Goal: Transaction & Acquisition: Purchase product/service

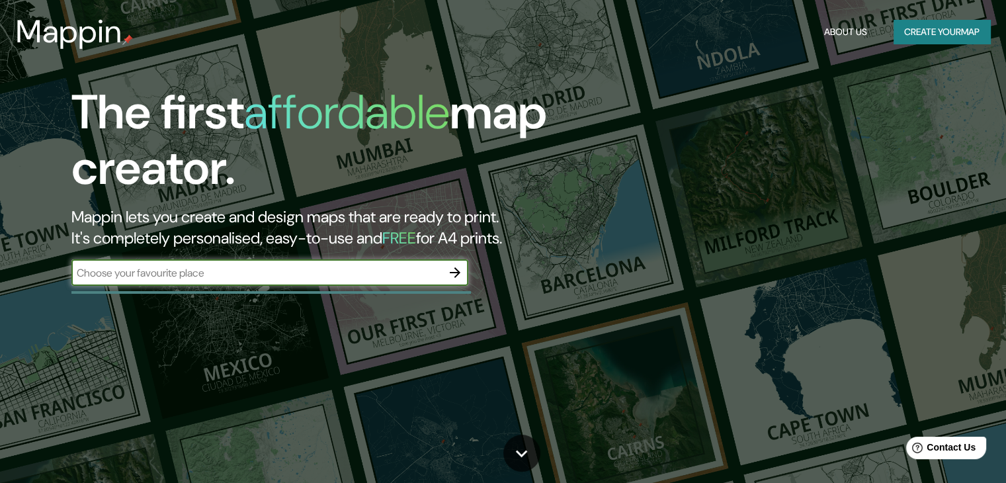
click at [151, 275] on input "text" at bounding box center [256, 272] width 370 height 15
type input "la merced"
click at [453, 275] on icon "button" at bounding box center [455, 273] width 16 height 16
click at [200, 276] on input "text" at bounding box center [256, 272] width 370 height 15
type input "la merced [PERSON_NAME]"
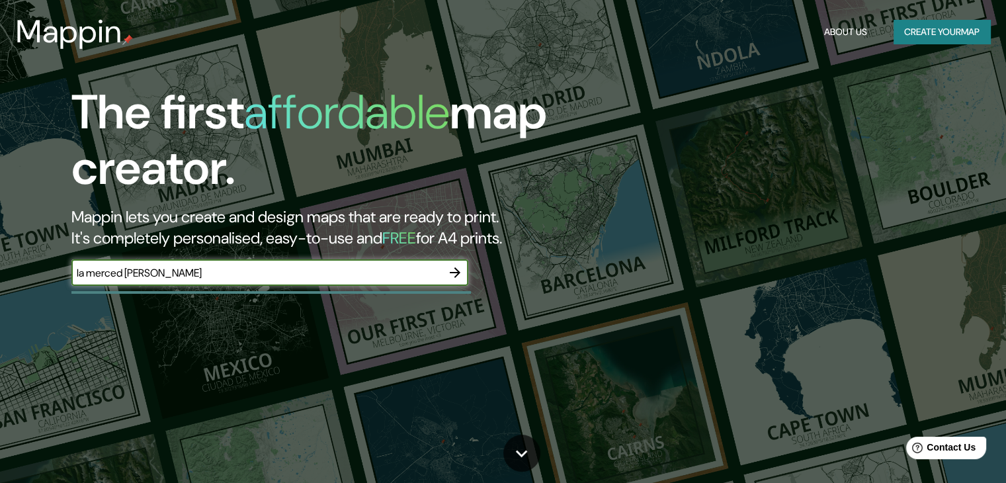
click at [464, 271] on button "button" at bounding box center [455, 272] width 26 height 26
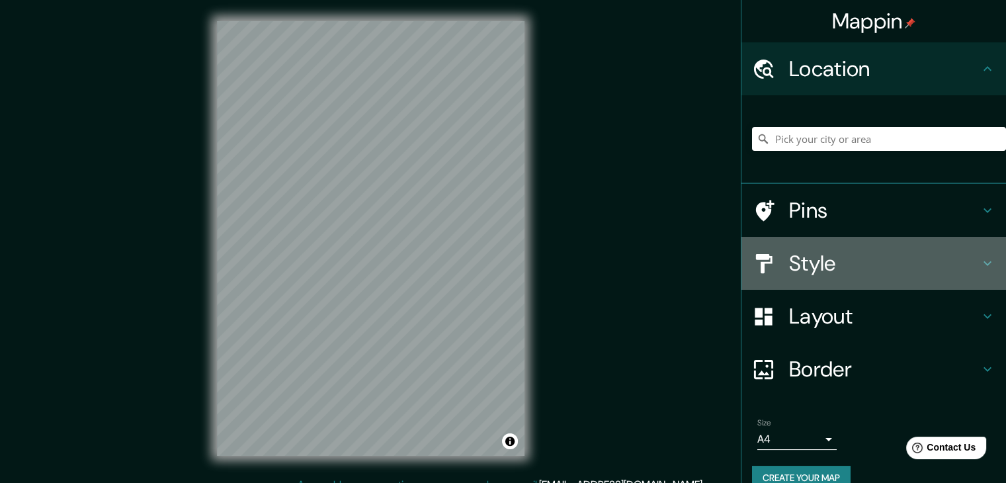
click at [822, 263] on h4 "Style" at bounding box center [884, 263] width 191 height 26
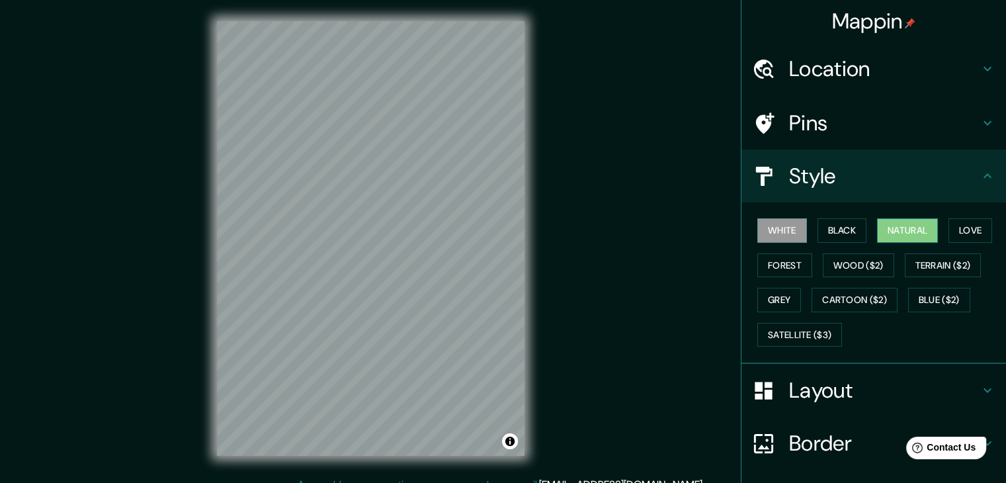
click at [896, 225] on button "Natural" at bounding box center [907, 230] width 61 height 24
click at [844, 230] on button "Black" at bounding box center [843, 230] width 50 height 24
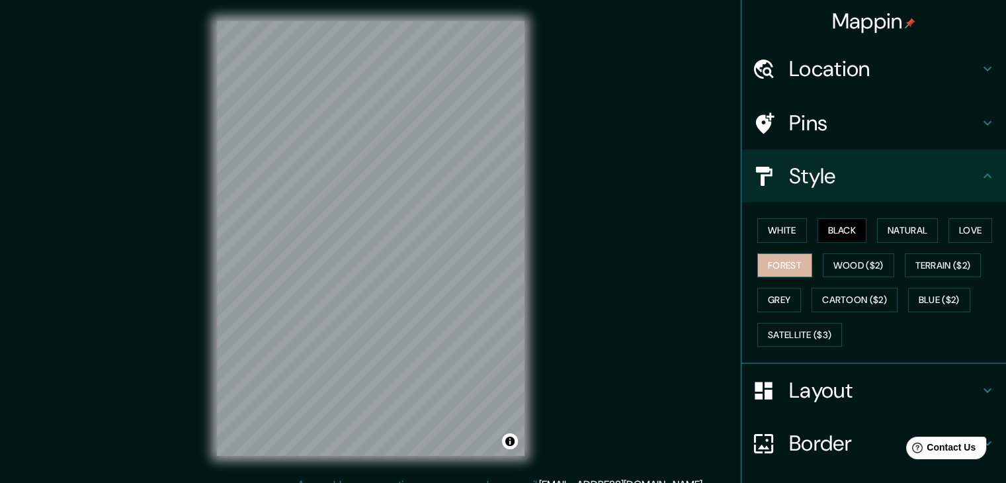
click at [779, 270] on button "Forest" at bounding box center [784, 265] width 55 height 24
click at [781, 294] on button "Grey" at bounding box center [779, 300] width 44 height 24
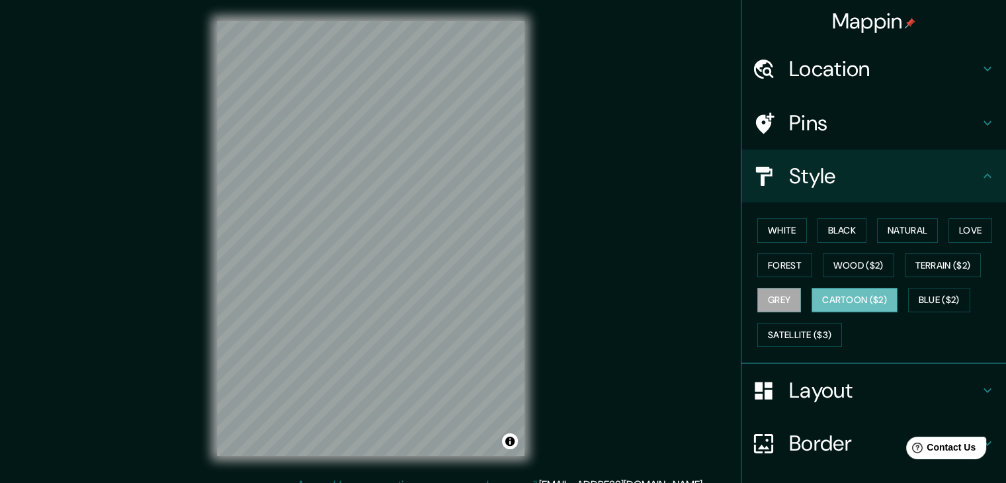
click at [843, 296] on button "Cartoon ($2)" at bounding box center [855, 300] width 86 height 24
click at [920, 297] on button "Blue ($2)" at bounding box center [939, 300] width 62 height 24
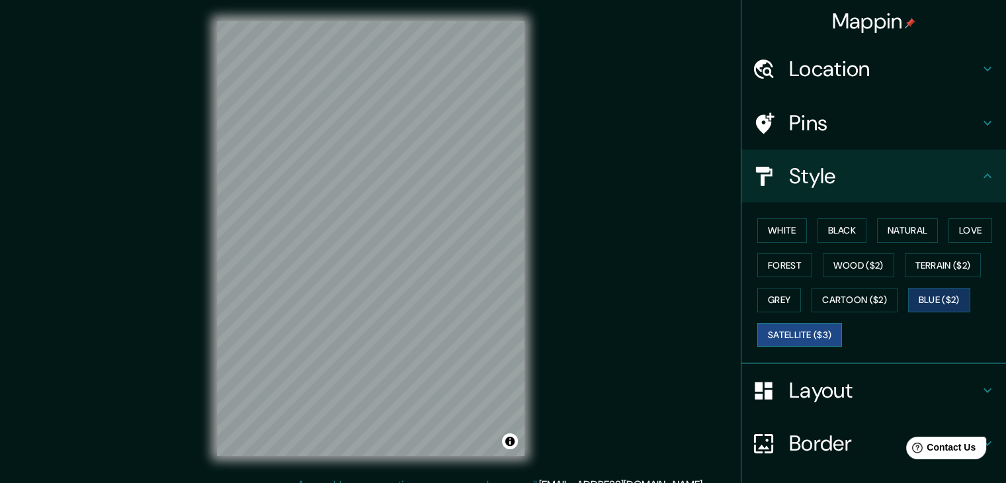
click at [777, 331] on button "Satellite ($3)" at bounding box center [799, 335] width 85 height 24
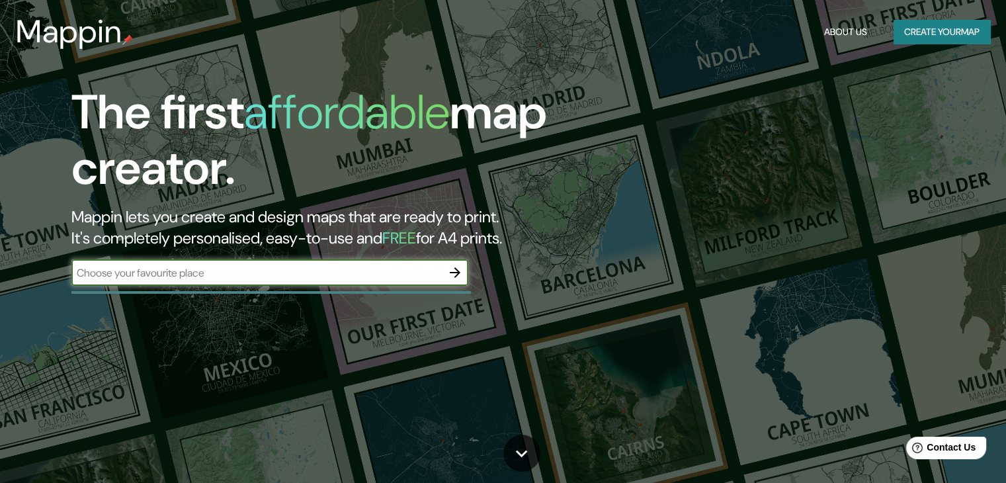
click at [204, 268] on input "text" at bounding box center [256, 272] width 370 height 15
type input "la merced [GEOGRAPHIC_DATA]"
click at [457, 270] on icon "button" at bounding box center [455, 272] width 11 height 11
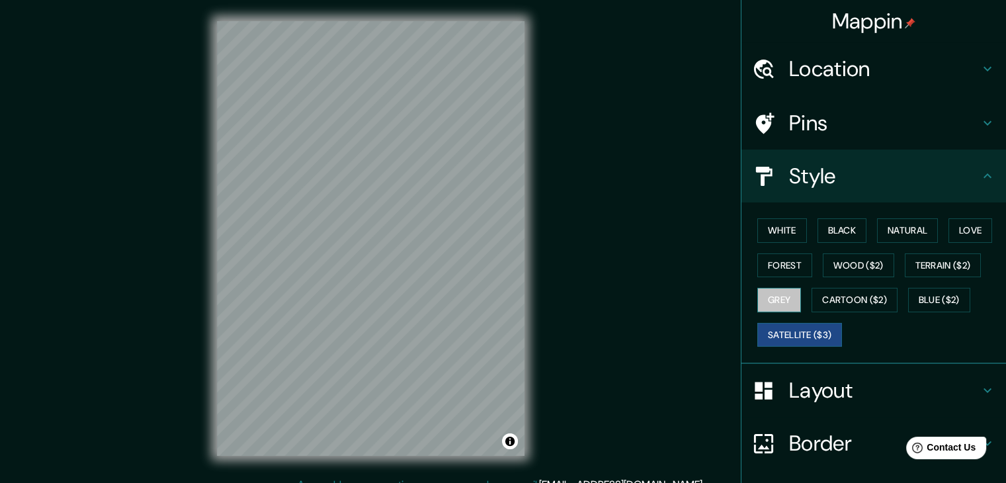
click at [781, 298] on button "Grey" at bounding box center [779, 300] width 44 height 24
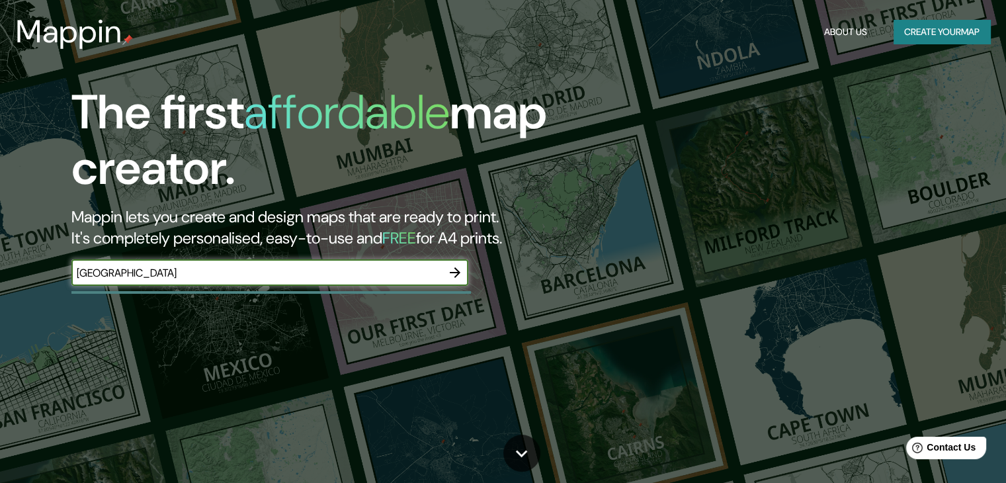
type input "[GEOGRAPHIC_DATA]"
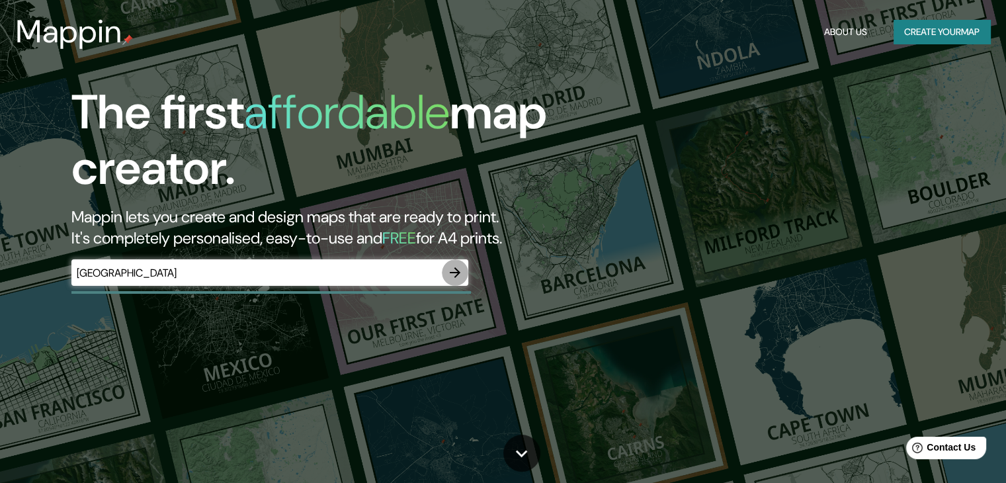
click at [460, 278] on icon "button" at bounding box center [455, 273] width 16 height 16
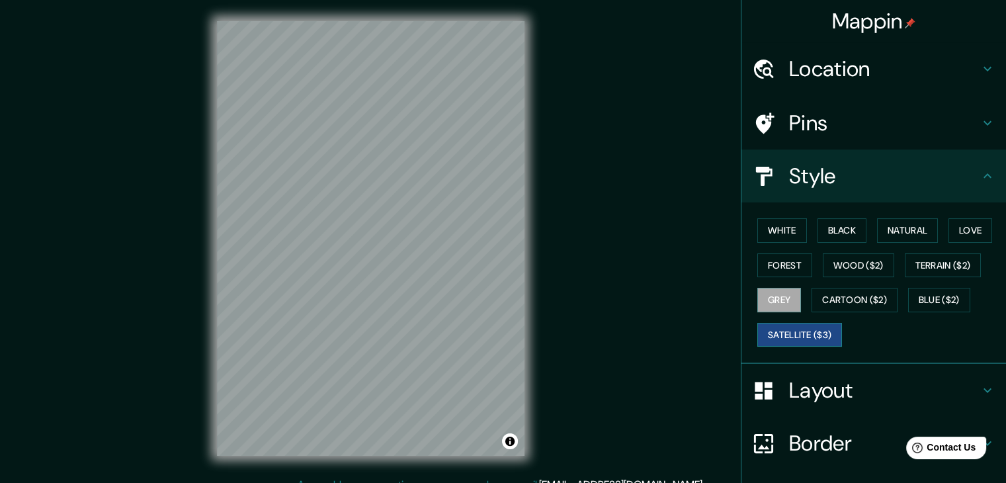
click at [777, 326] on button "Satellite ($3)" at bounding box center [799, 335] width 85 height 24
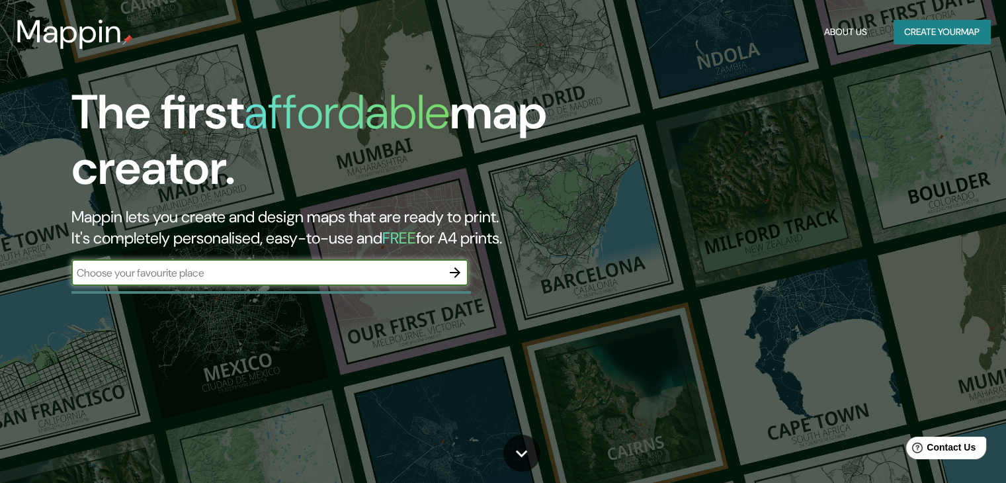
click at [170, 270] on input "text" at bounding box center [256, 272] width 370 height 15
type input "Huancayo"
click at [452, 273] on icon "button" at bounding box center [455, 273] width 16 height 16
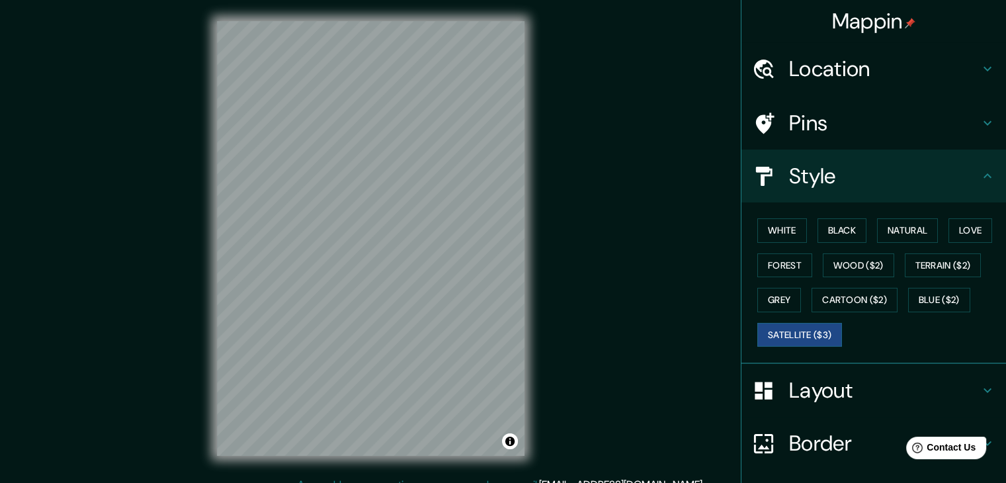
click at [812, 69] on h4 "Location" at bounding box center [884, 69] width 191 height 26
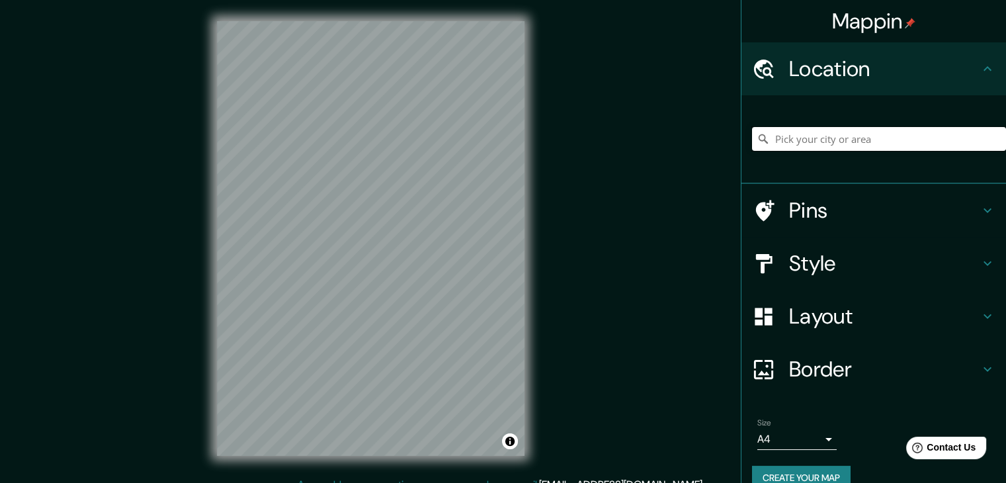
click at [804, 138] on input "Pick your city or area" at bounding box center [879, 139] width 254 height 24
click at [810, 136] on input "[GEOGRAPHIC_DATA]" at bounding box center [879, 139] width 254 height 24
type input "La Merced, Departamento de [GEOGRAPHIC_DATA], [GEOGRAPHIC_DATA]"
click at [789, 250] on h4 "Style" at bounding box center [884, 263] width 191 height 26
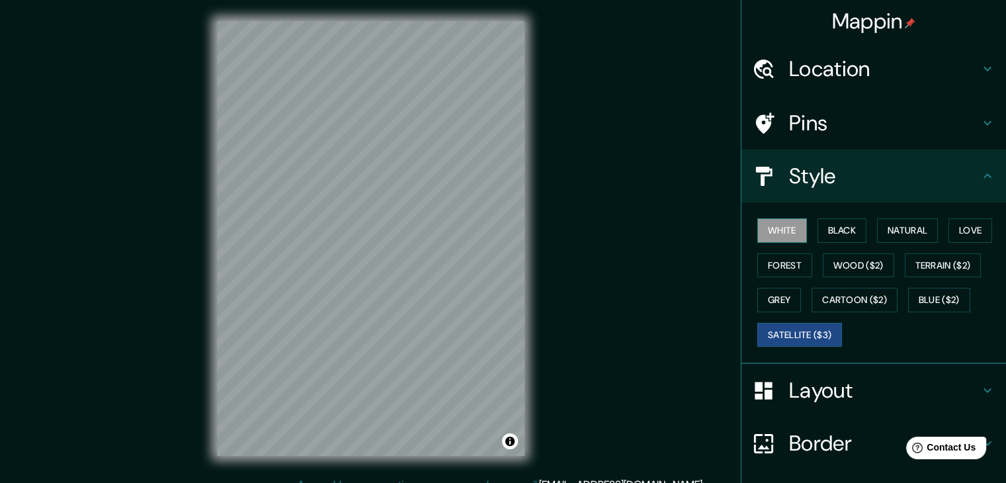
click at [767, 228] on button "White" at bounding box center [782, 230] width 50 height 24
click at [853, 228] on button "Black" at bounding box center [843, 230] width 50 height 24
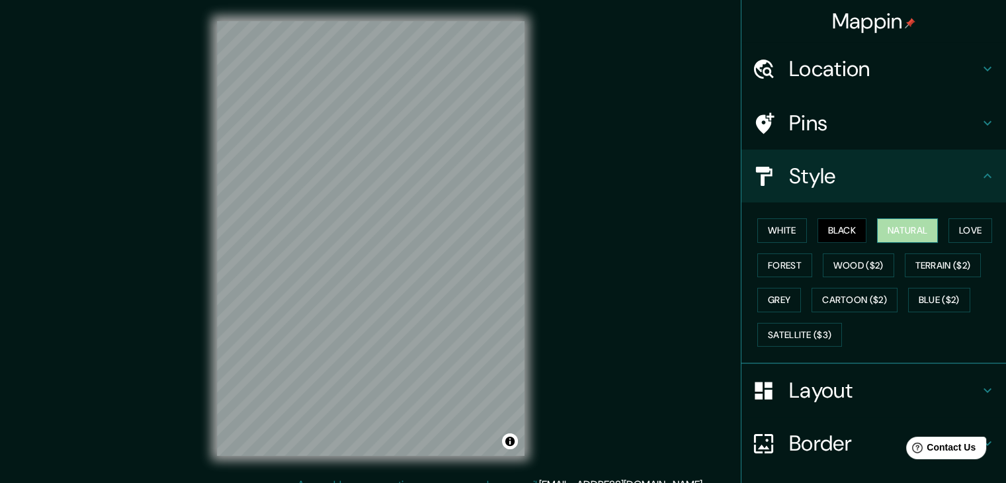
click at [891, 224] on button "Natural" at bounding box center [907, 230] width 61 height 24
click at [937, 225] on div "White Black Natural Love Forest Wood ($2) Terrain ($2) Grey Cartoon ($2) Blue (…" at bounding box center [879, 282] width 254 height 139
click at [957, 226] on button "Love" at bounding box center [971, 230] width 44 height 24
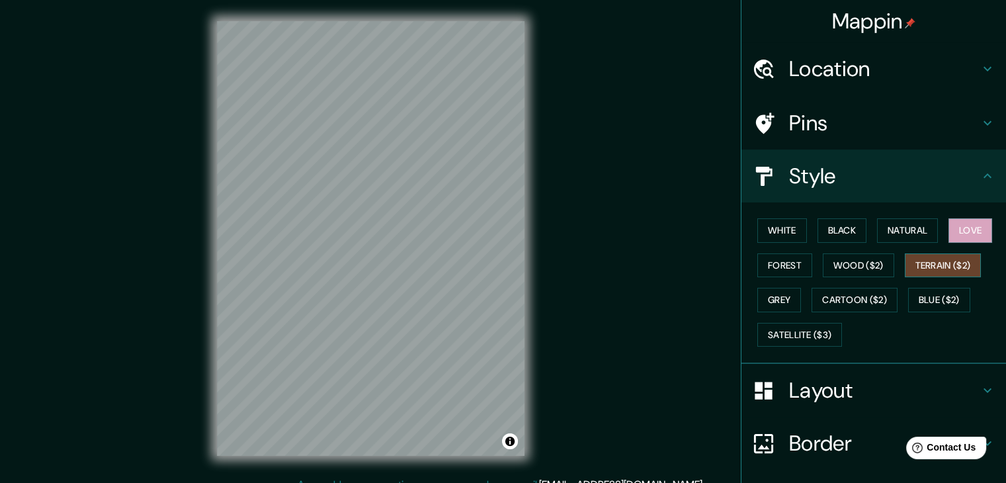
click at [924, 268] on button "Terrain ($2)" at bounding box center [943, 265] width 77 height 24
click at [841, 269] on button "Wood ($2)" at bounding box center [858, 265] width 71 height 24
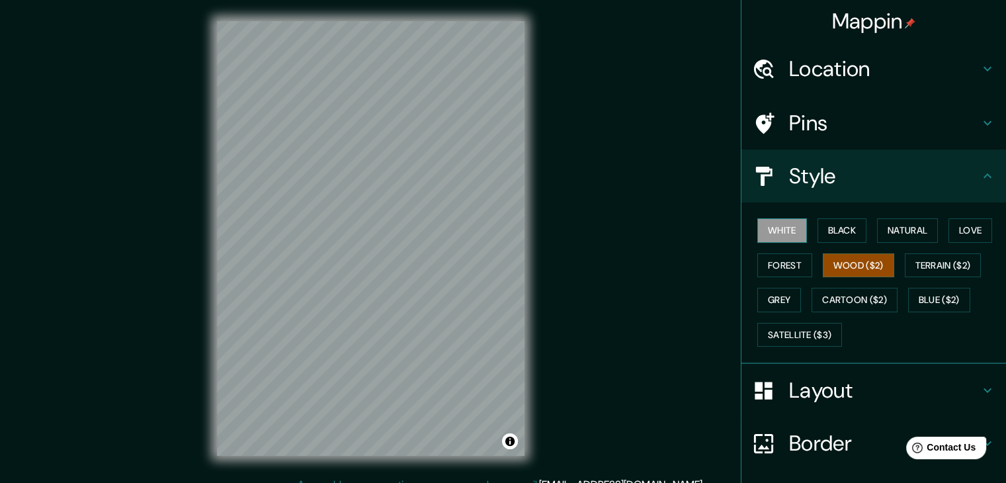
click at [765, 232] on button "White" at bounding box center [782, 230] width 50 height 24
click at [770, 293] on button "Grey" at bounding box center [779, 300] width 44 height 24
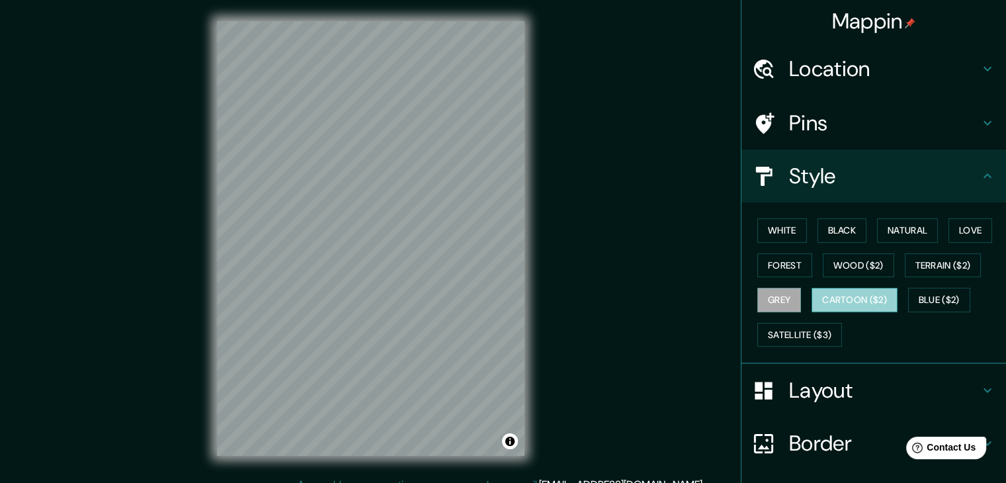
click at [824, 296] on button "Cartoon ($2)" at bounding box center [855, 300] width 86 height 24
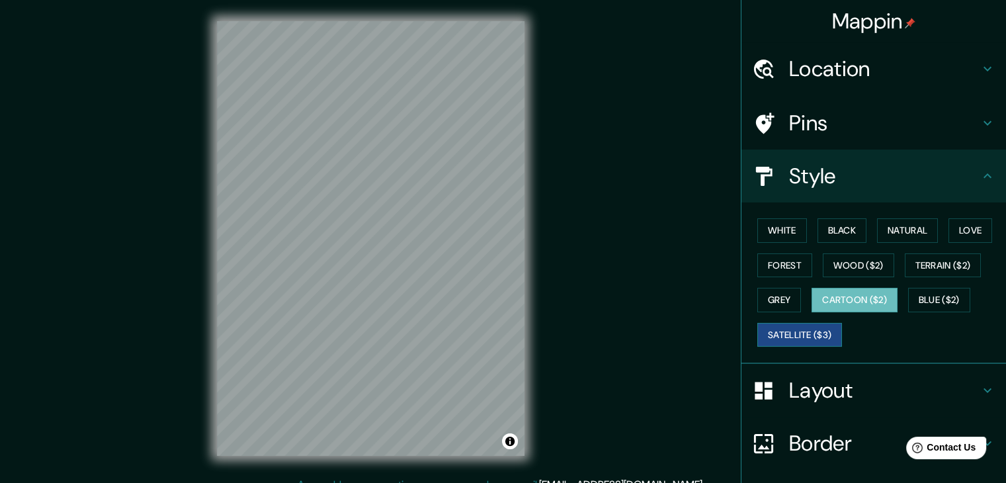
click at [777, 335] on button "Satellite ($3)" at bounding box center [799, 335] width 85 height 24
click at [836, 233] on button "Black" at bounding box center [843, 230] width 50 height 24
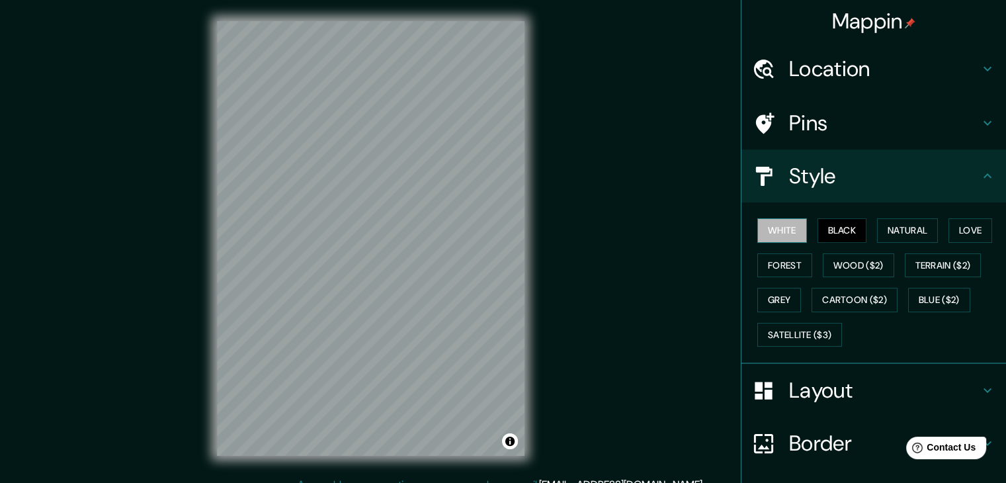
click at [765, 236] on button "White" at bounding box center [782, 230] width 50 height 24
click at [783, 265] on button "Forest" at bounding box center [784, 265] width 55 height 24
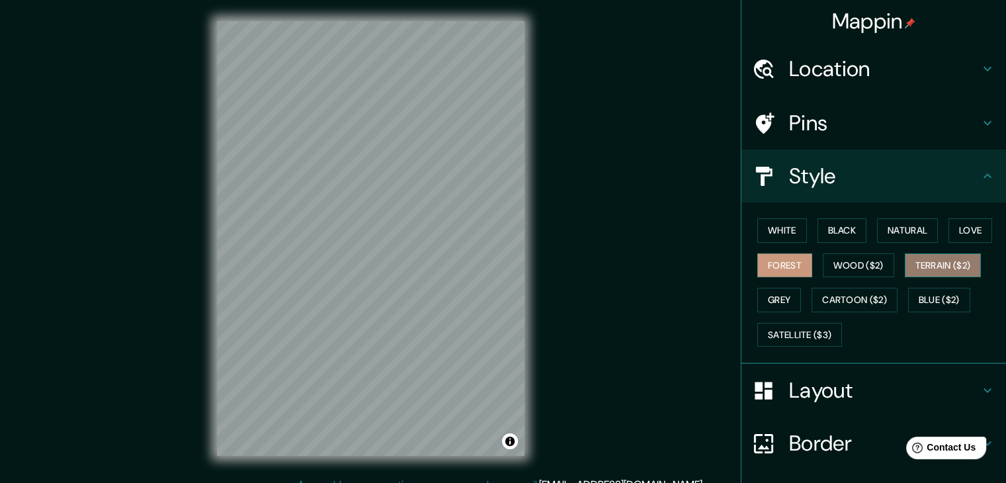
click at [926, 260] on button "Terrain ($2)" at bounding box center [943, 265] width 77 height 24
click at [949, 224] on button "Love" at bounding box center [971, 230] width 44 height 24
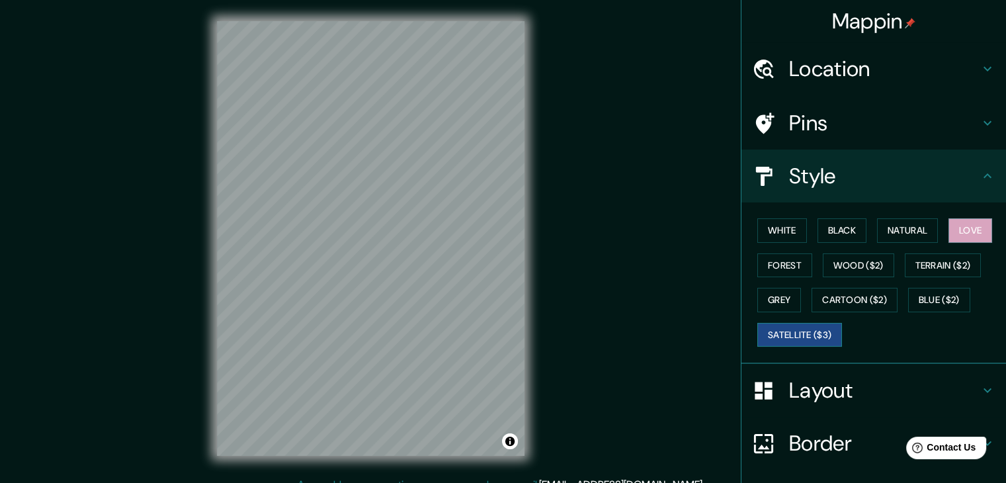
click at [773, 327] on button "Satellite ($3)" at bounding box center [799, 335] width 85 height 24
click at [778, 228] on button "White" at bounding box center [782, 230] width 50 height 24
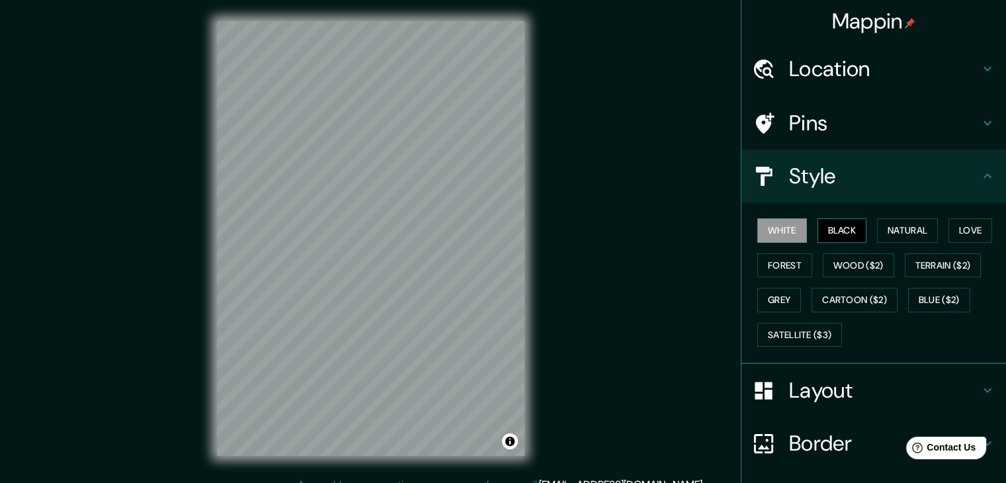
click at [818, 229] on button "Black" at bounding box center [843, 230] width 50 height 24
click at [841, 264] on button "Wood ($2)" at bounding box center [858, 265] width 71 height 24
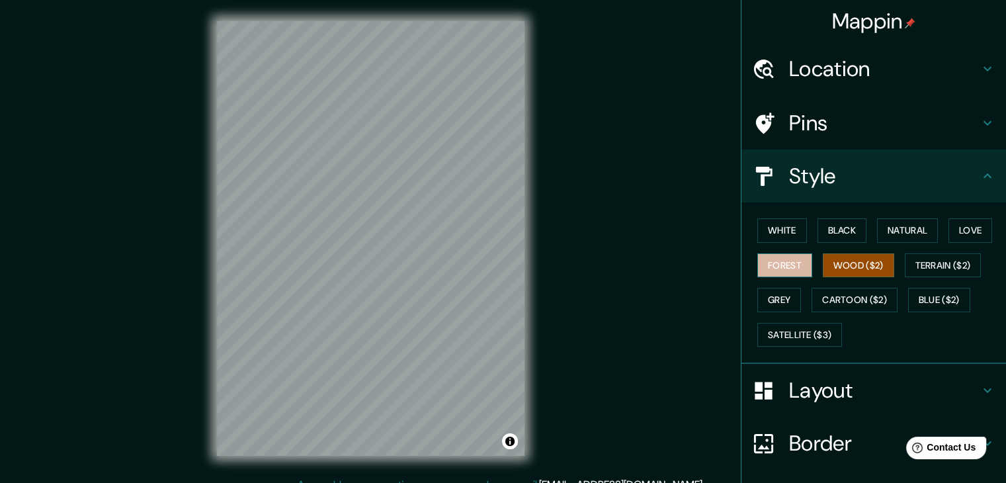
click at [778, 265] on button "Forest" at bounding box center [784, 265] width 55 height 24
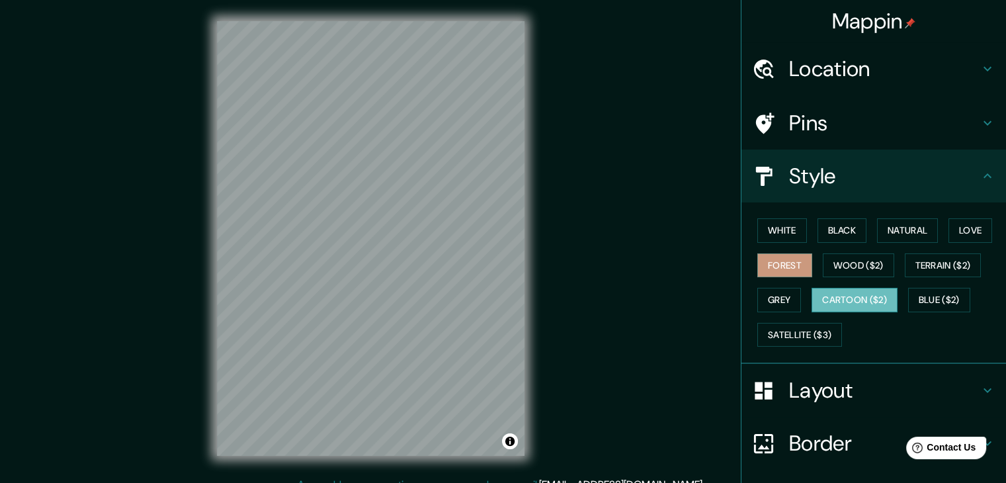
click at [863, 296] on button "Cartoon ($2)" at bounding box center [855, 300] width 86 height 24
click at [928, 296] on button "Blue ($2)" at bounding box center [939, 300] width 62 height 24
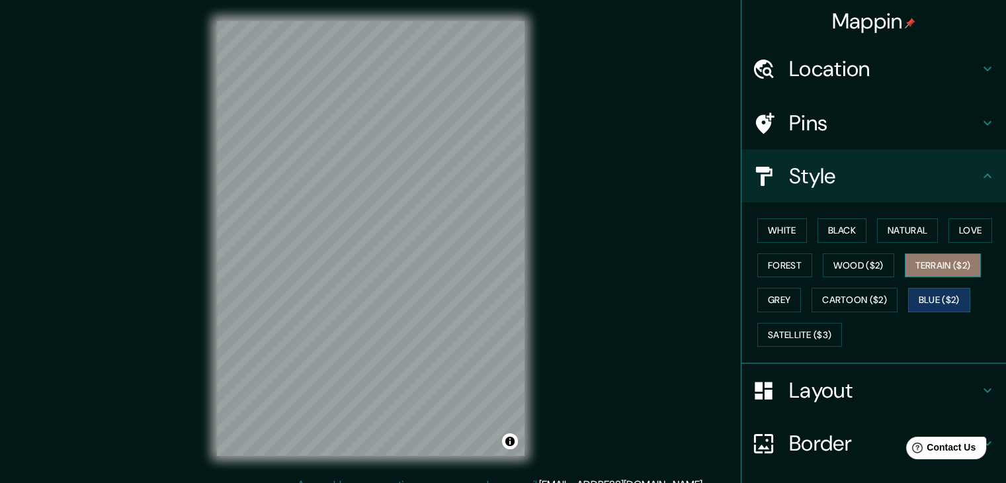
click at [928, 267] on button "Terrain ($2)" at bounding box center [943, 265] width 77 height 24
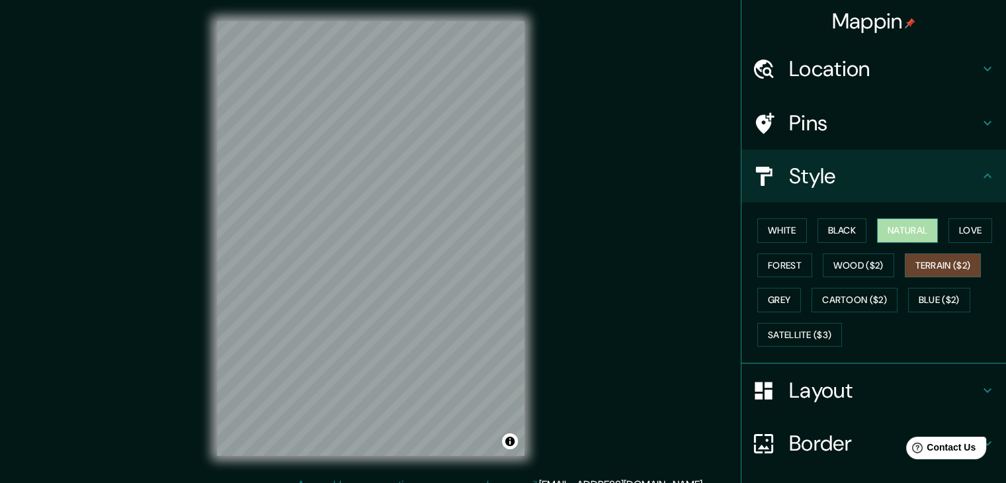
click at [904, 232] on button "Natural" at bounding box center [907, 230] width 61 height 24
click at [834, 229] on button "Black" at bounding box center [843, 230] width 50 height 24
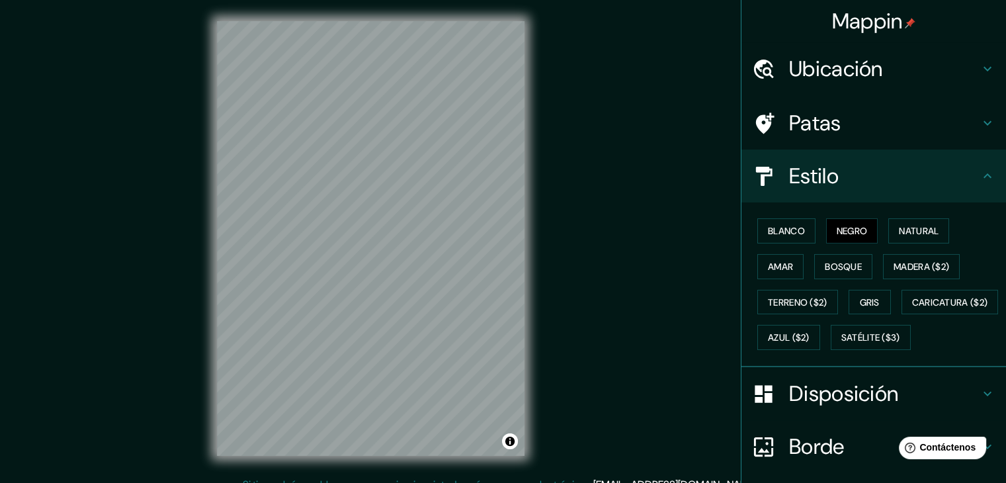
click at [700, 249] on div "Mappin Ubicación [GEOGRAPHIC_DATA], [GEOGRAPHIC_DATA], [GEOGRAPHIC_DATA] [GEOGR…" at bounding box center [503, 249] width 1006 height 498
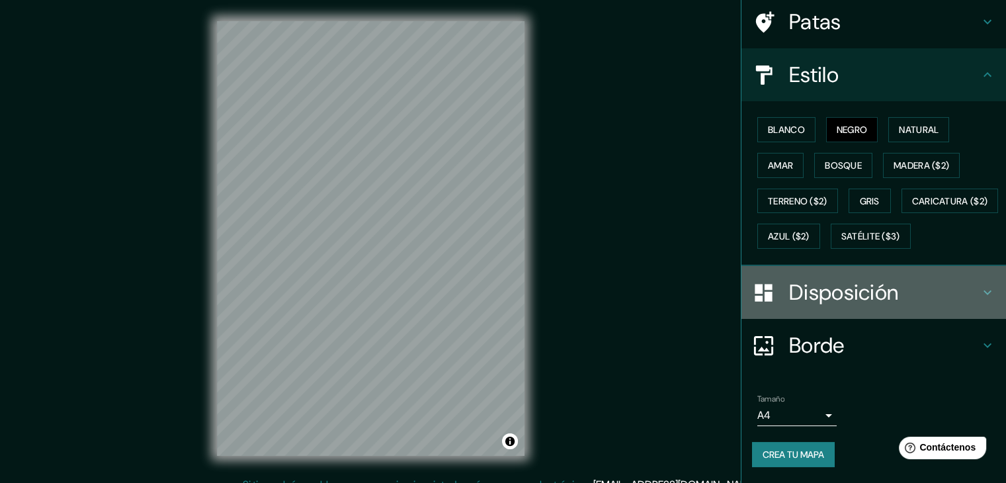
click at [845, 307] on div "Disposición" at bounding box center [874, 292] width 265 height 53
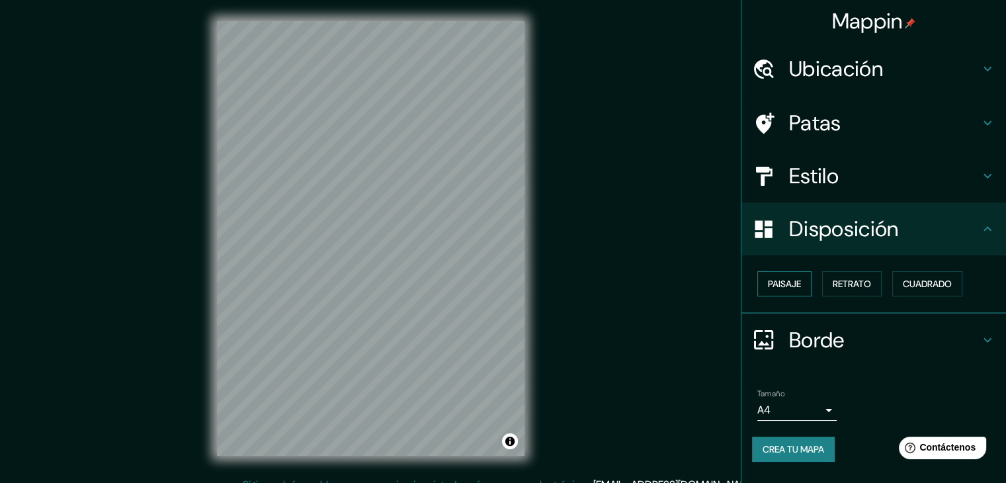
click at [794, 285] on font "Paisaje" at bounding box center [784, 284] width 33 height 12
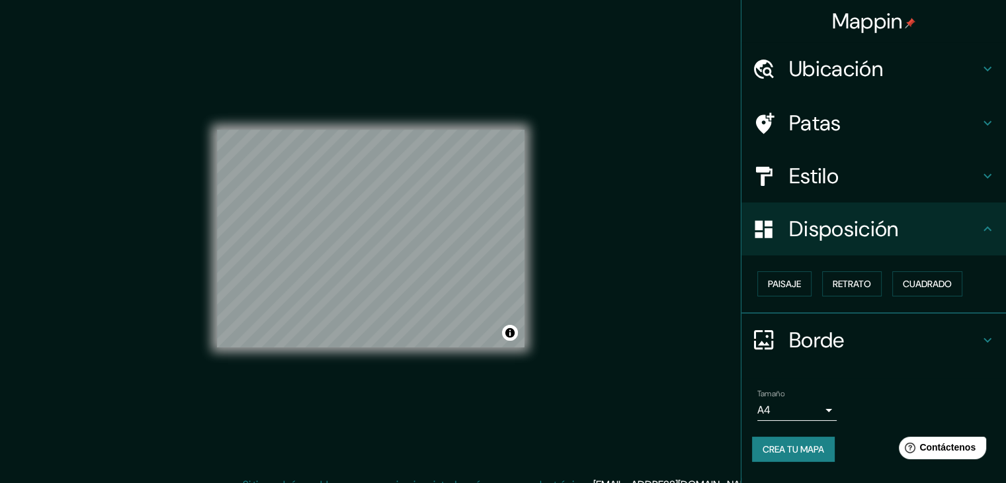
click at [979, 281] on div "Paisaje Retrato Cuadrado" at bounding box center [879, 284] width 254 height 36
click at [952, 286] on font "Cuadrado" at bounding box center [927, 284] width 49 height 12
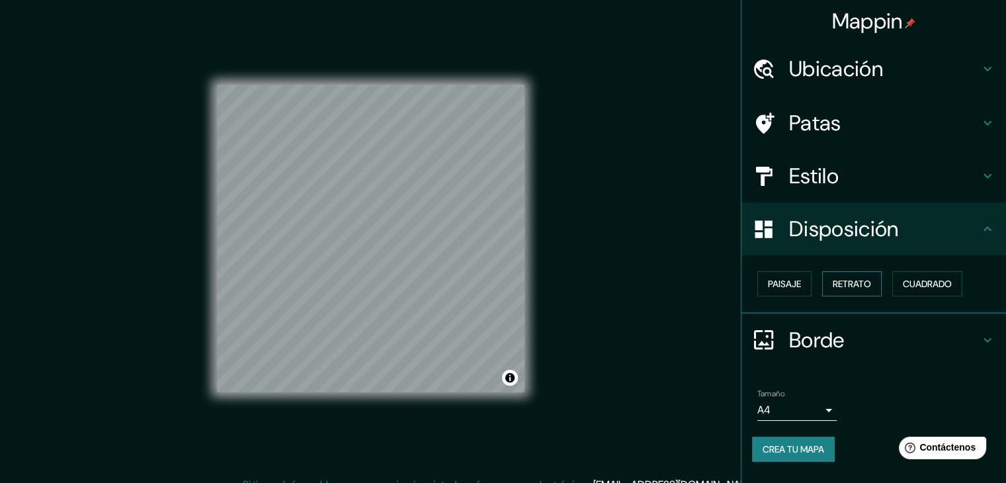
click at [862, 280] on font "Retrato" at bounding box center [852, 284] width 38 height 12
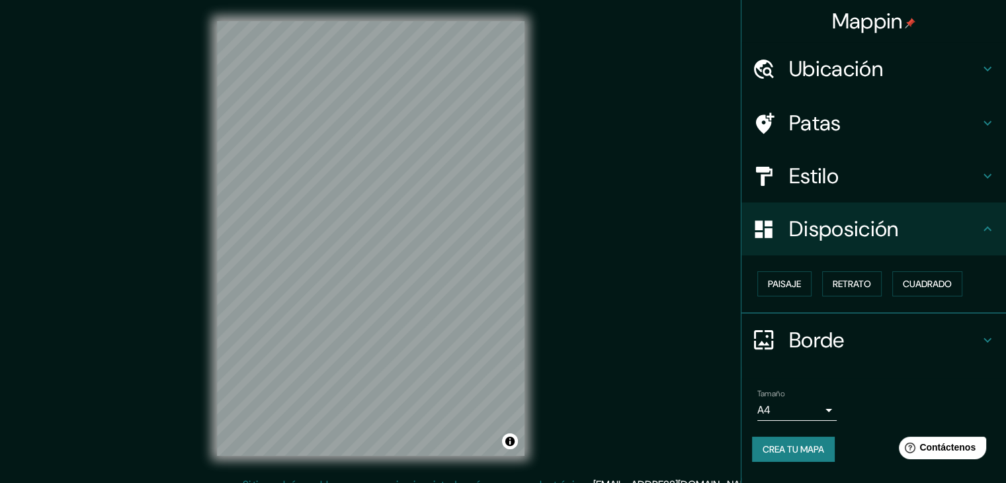
click at [963, 239] on h4 "Disposición" at bounding box center [884, 229] width 191 height 26
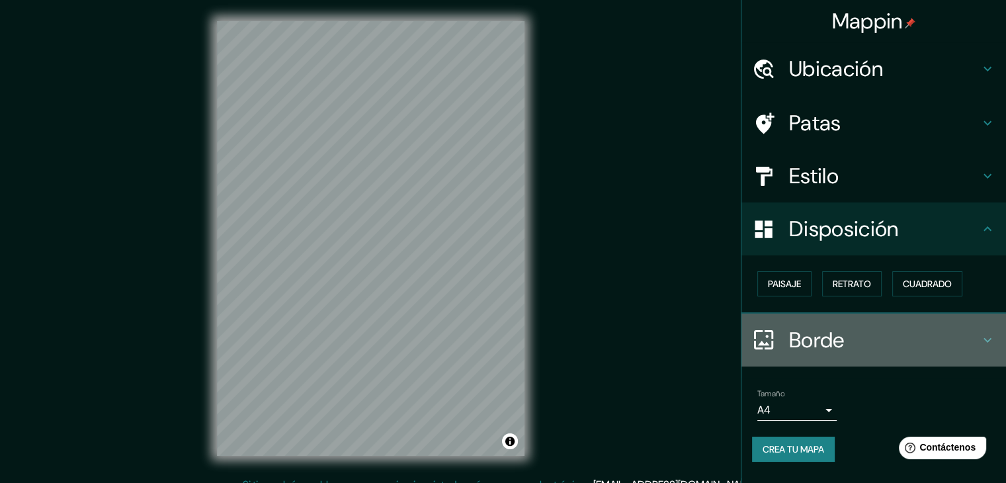
click at [843, 342] on font "Borde" at bounding box center [817, 340] width 56 height 28
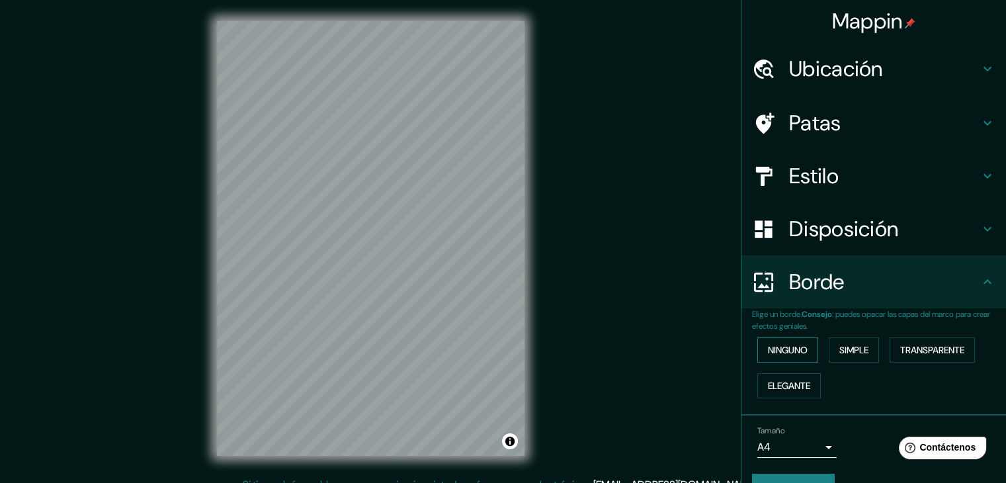
click at [789, 351] on font "Ninguno" at bounding box center [788, 350] width 40 height 12
click at [802, 290] on font "Borde" at bounding box center [817, 282] width 56 height 28
click at [887, 380] on div "Ninguno Simple Transparente Elegante" at bounding box center [879, 367] width 254 height 71
click at [814, 124] on font "Patas" at bounding box center [815, 123] width 52 height 28
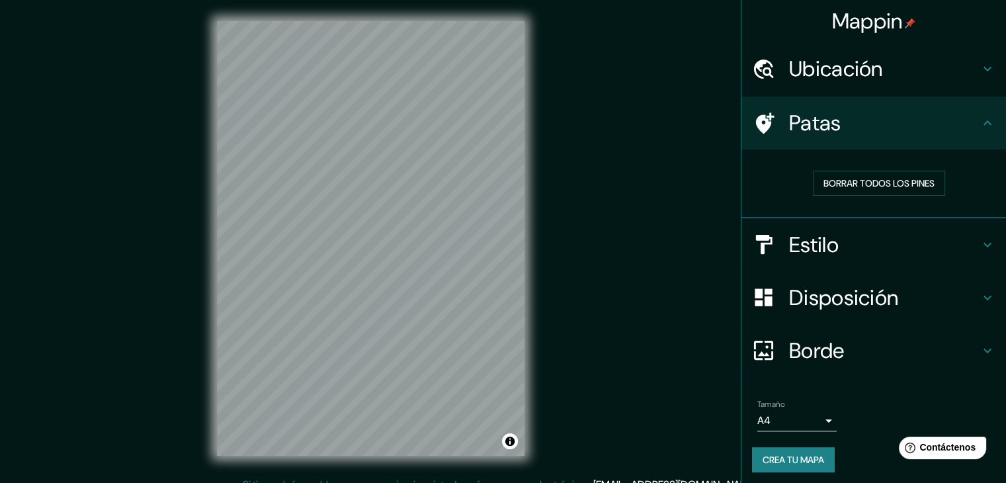
click at [816, 83] on div "Ubicación" at bounding box center [874, 68] width 265 height 53
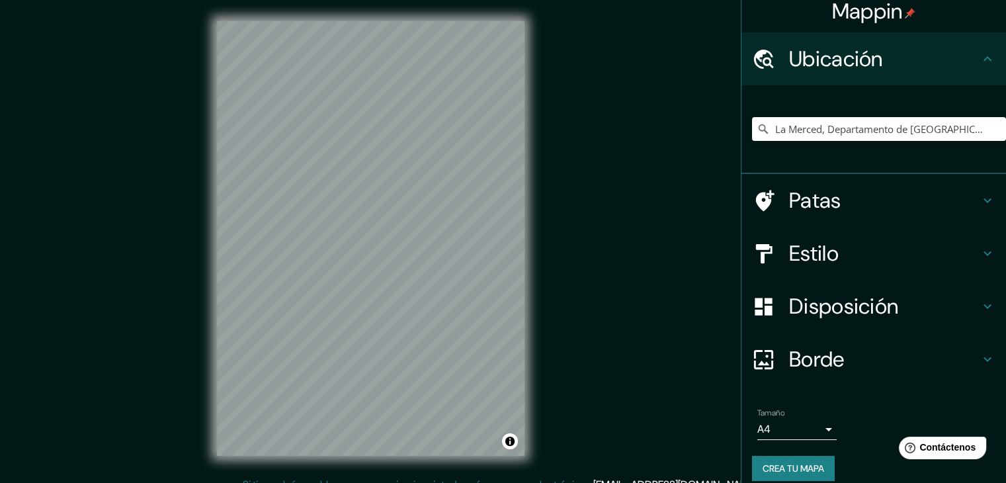
scroll to position [23, 0]
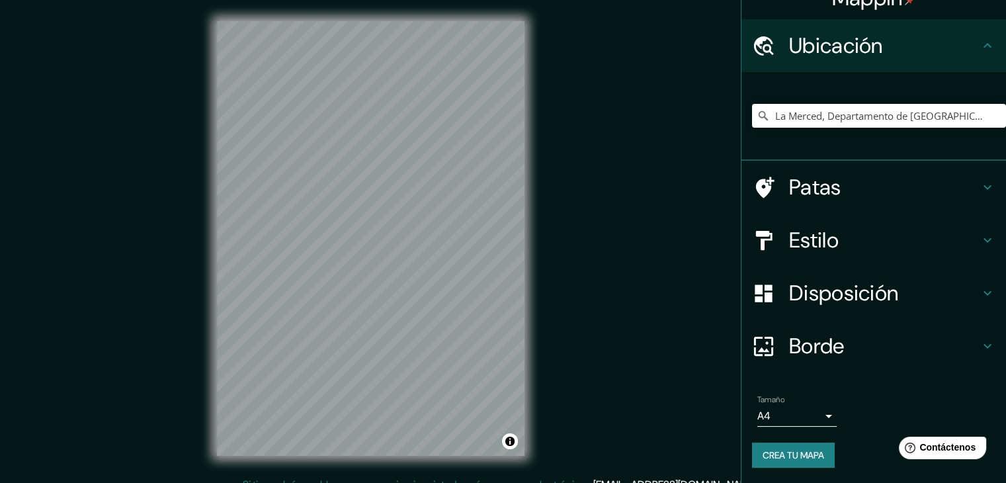
click at [787, 461] on font "Crea tu mapa" at bounding box center [794, 455] width 62 height 17
click at [635, 319] on div "Mappin Ubicación [GEOGRAPHIC_DATA], [GEOGRAPHIC_DATA], [GEOGRAPHIC_DATA] [GEOGR…" at bounding box center [503, 249] width 1006 height 498
drag, startPoint x: 615, startPoint y: 179, endPoint x: 603, endPoint y: 173, distance: 13.9
click at [616, 179] on div "Mappin Ubicación [GEOGRAPHIC_DATA], [GEOGRAPHIC_DATA], [GEOGRAPHIC_DATA] [GEOGR…" at bounding box center [503, 249] width 1006 height 498
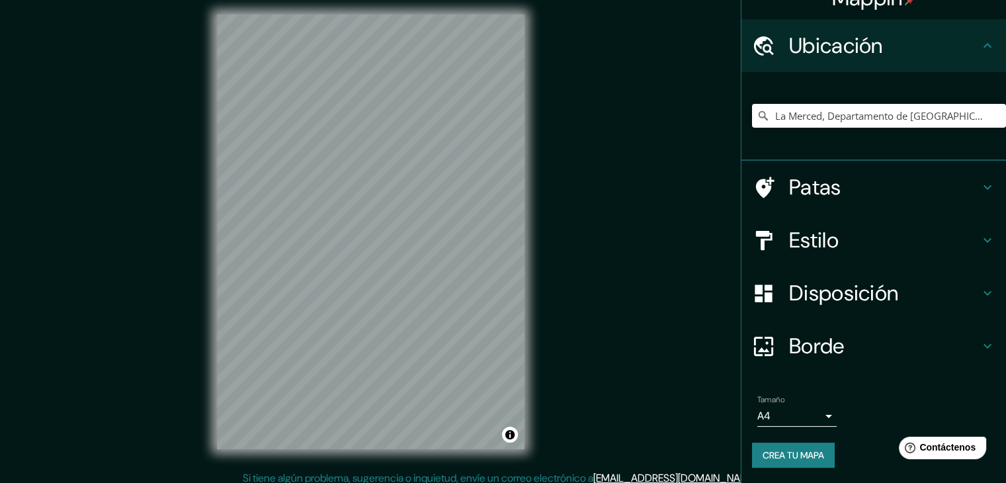
scroll to position [15, 0]
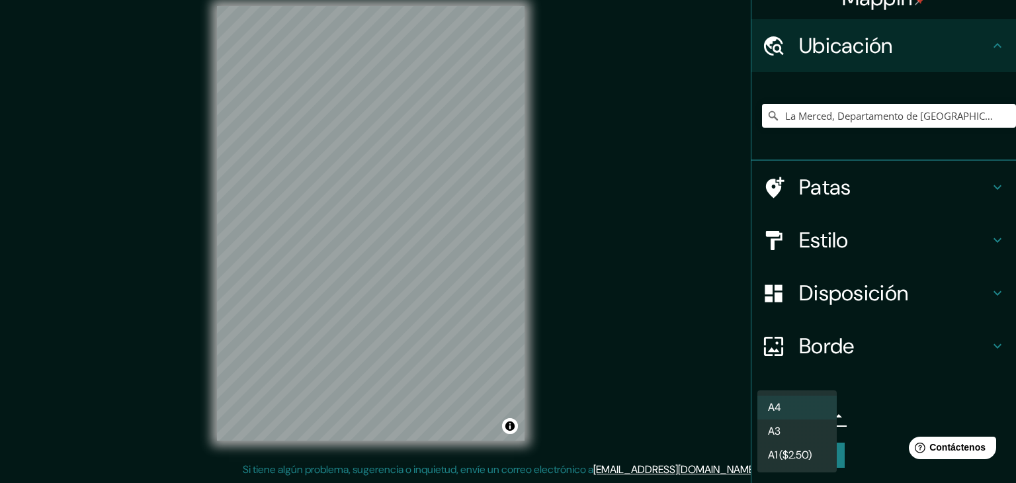
click at [798, 411] on body "Mappin Ubicación [GEOGRAPHIC_DATA], [GEOGRAPHIC_DATA], [GEOGRAPHIC_DATA] [GEOGR…" at bounding box center [508, 226] width 1016 height 483
click at [803, 435] on li "A3" at bounding box center [796, 432] width 79 height 24
type input "a4"
